Goal: Task Accomplishment & Management: Use online tool/utility

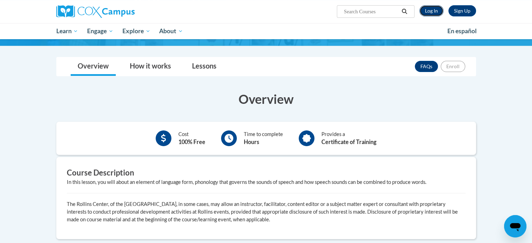
click at [430, 14] on link "Log In" at bounding box center [431, 10] width 24 height 11
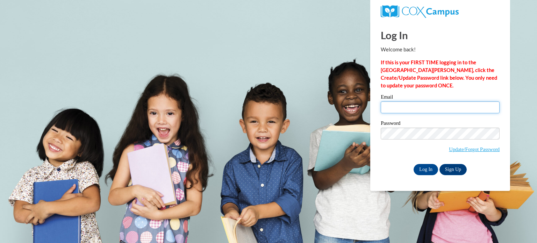
click at [424, 104] on input "Email" at bounding box center [440, 107] width 119 height 12
type input "kosterman@hjt1.org"
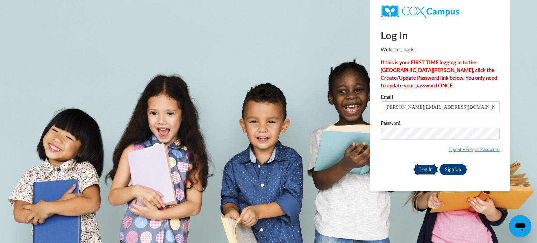
click at [425, 170] on input "Log In" at bounding box center [426, 169] width 24 height 11
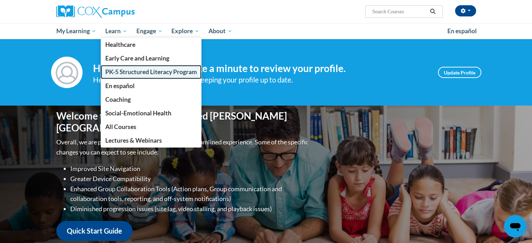
click at [134, 72] on span "PK-5 Structured Literacy Program" at bounding box center [151, 71] width 92 height 7
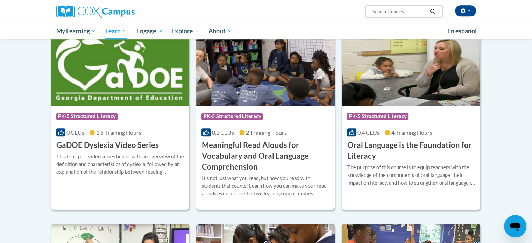
scroll to position [420, 0]
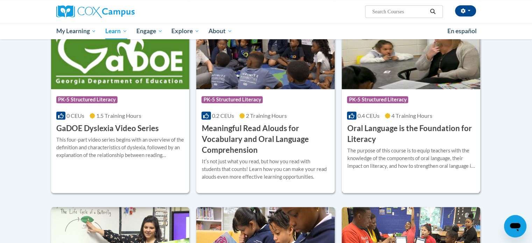
click at [358, 110] on div "Course Category: PK-5 Structured Literacy 0.4 CEUs 4 Training Hours COURSE Oral…" at bounding box center [411, 117] width 139 height 56
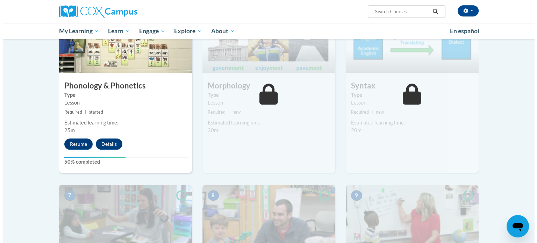
scroll to position [385, 0]
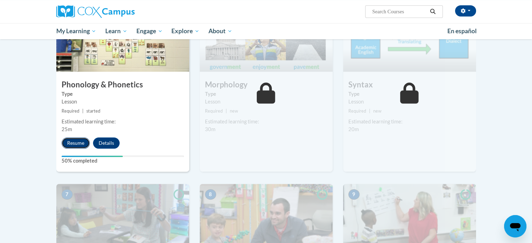
click at [79, 142] on button "Resume" at bounding box center [76, 142] width 28 height 11
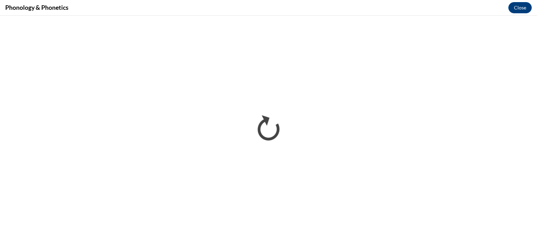
scroll to position [0, 0]
